Goal: Information Seeking & Learning: Learn about a topic

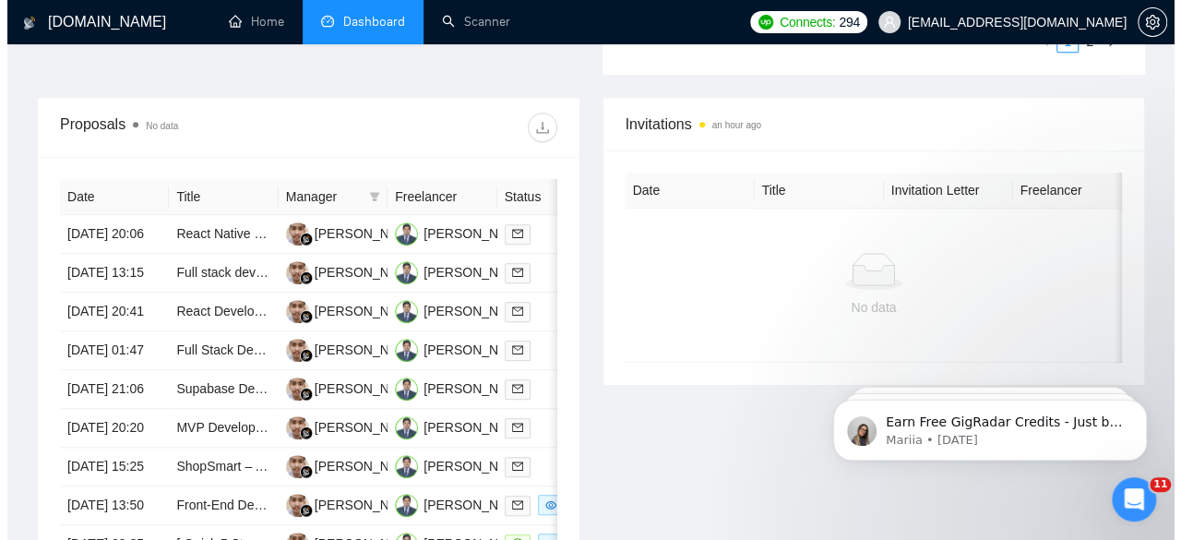
scroll to position [699, 0]
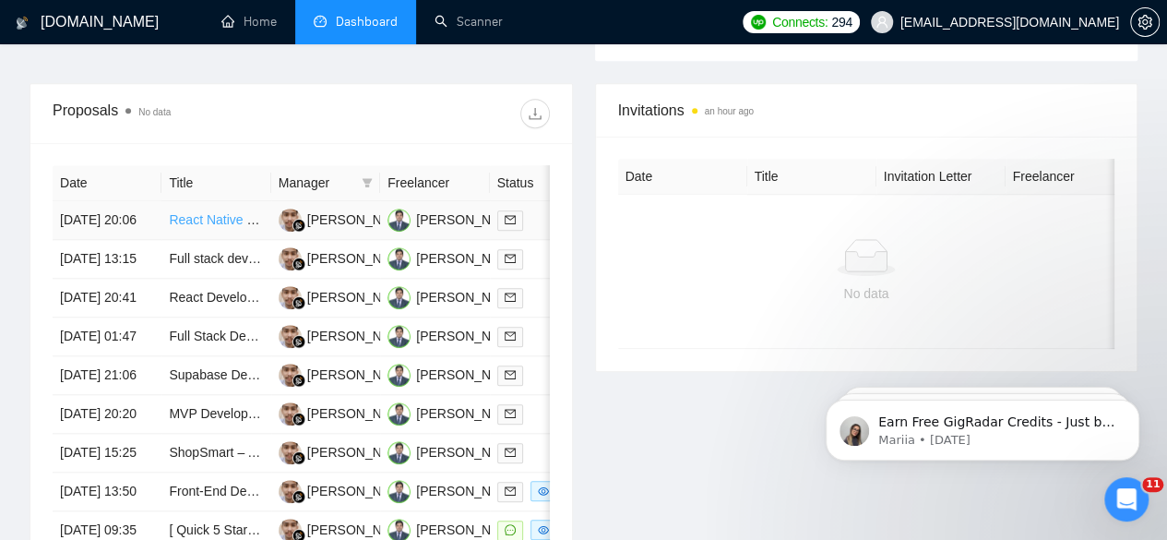
click at [194, 212] on link "React Native Mobile Developer for App Support Management" at bounding box center [344, 219] width 350 height 15
